Goal: Task Accomplishment & Management: Manage account settings

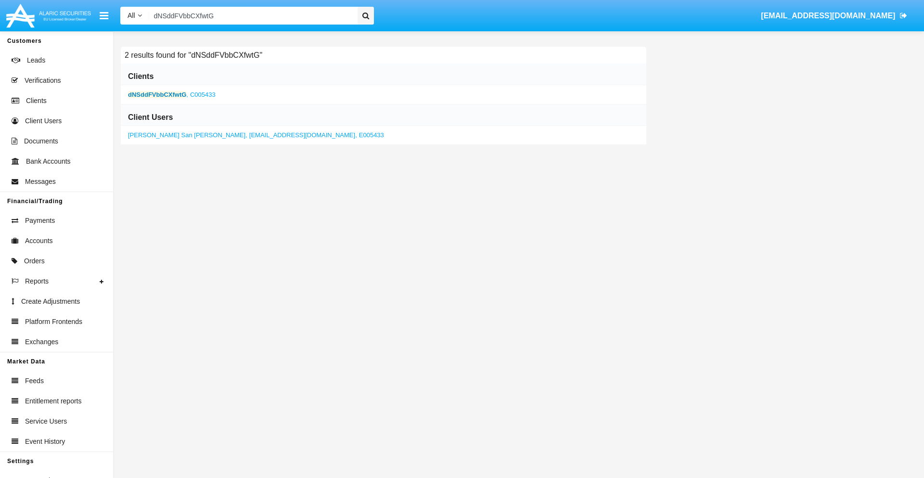
type input "dNSddFVbbCXfwtG"
click at [157, 94] on b "dNSddFVbbCXfwtG" at bounding box center [157, 94] width 58 height 7
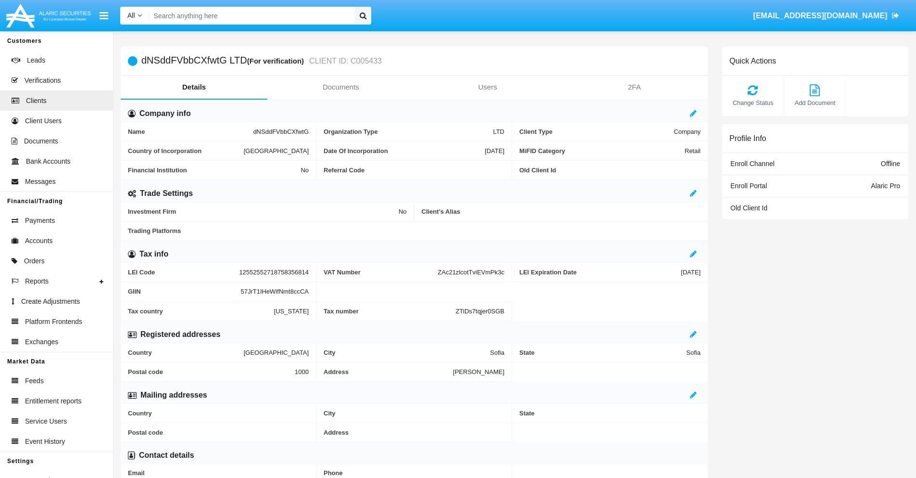
click at [341, 87] on link "Documents" at bounding box center [340, 87] width 147 height 23
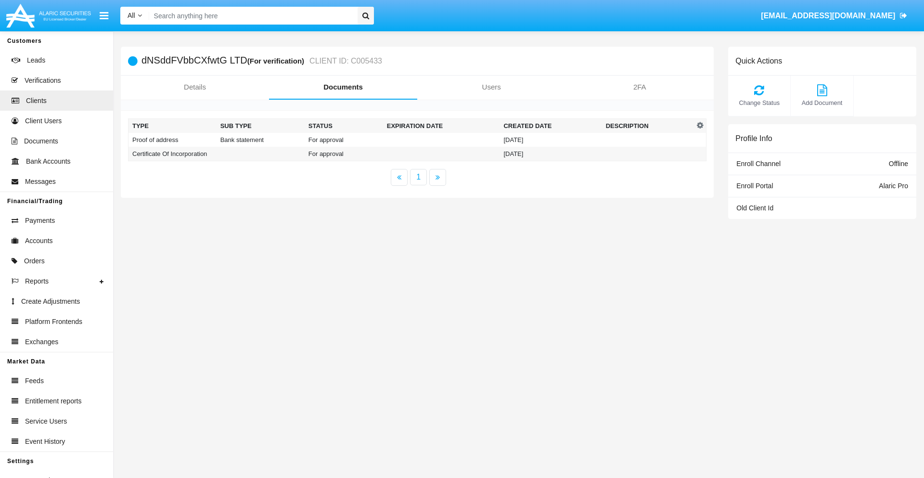
click at [172, 140] on td "Proof of address" at bounding box center [172, 140] width 88 height 14
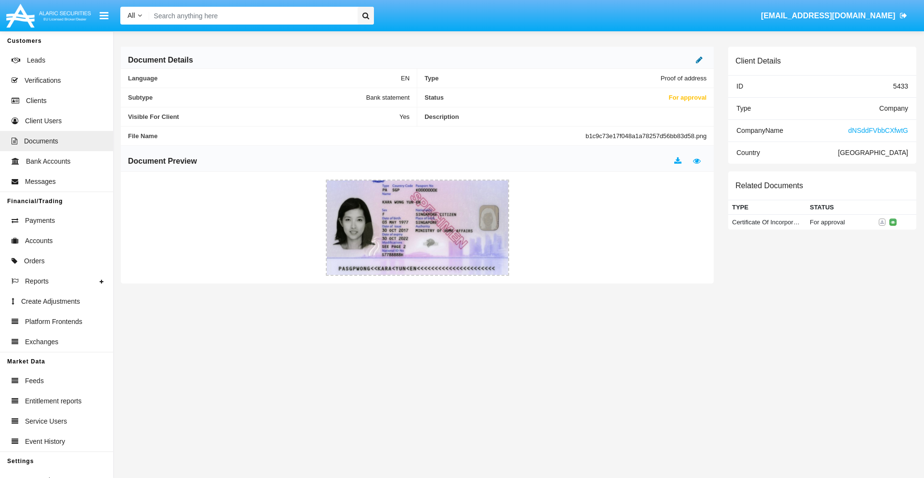
click at [699, 60] on icon at bounding box center [699, 60] width 7 height 8
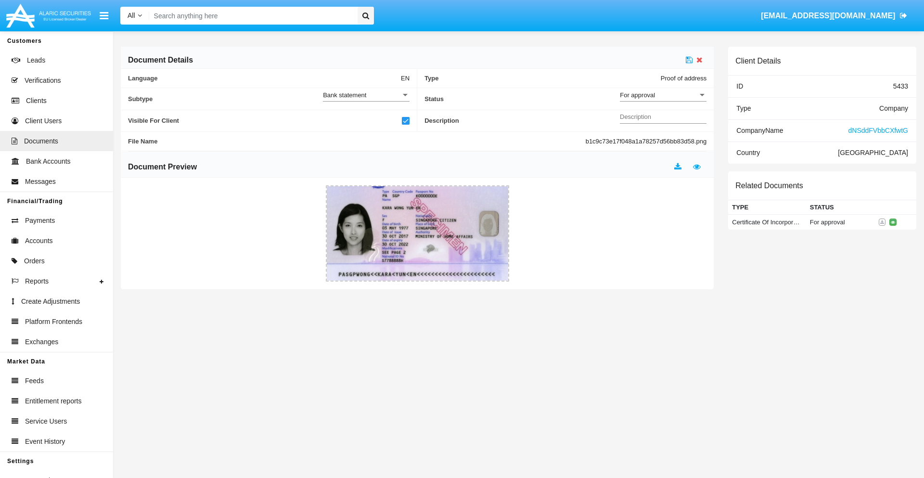
click at [663, 95] on div "For approval" at bounding box center [659, 95] width 78 height 8
click at [663, 100] on span "Approved" at bounding box center [663, 100] width 87 height 19
click at [689, 60] on icon at bounding box center [689, 60] width 7 height 8
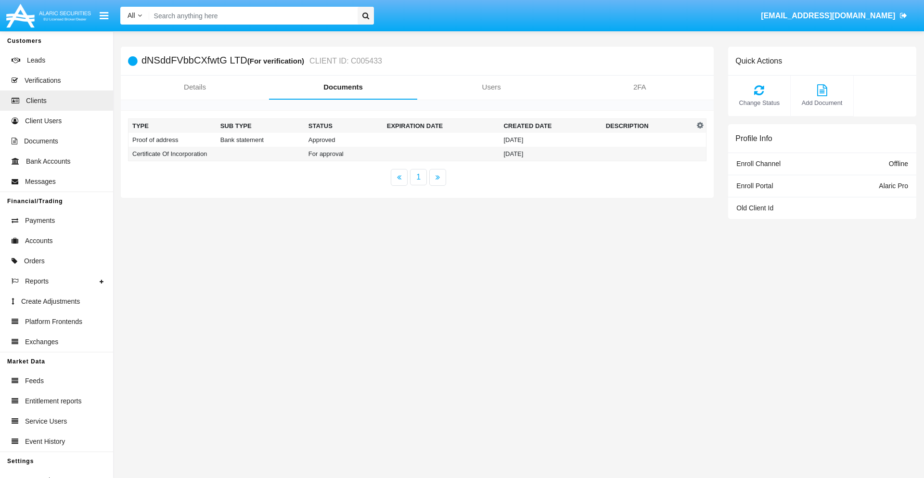
click at [172, 153] on td "Certificate Of Incorporation" at bounding box center [172, 154] width 88 height 14
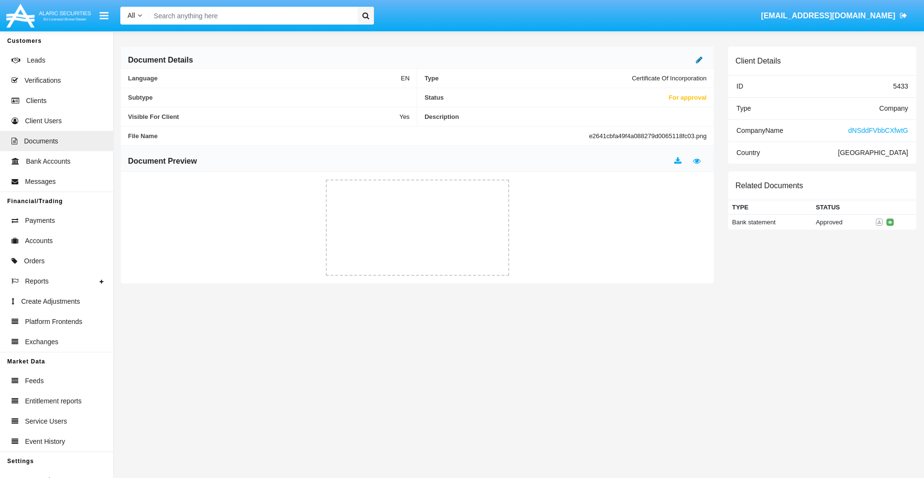
click at [699, 60] on icon at bounding box center [699, 60] width 7 height 8
